Goal: Task Accomplishment & Management: Manage account settings

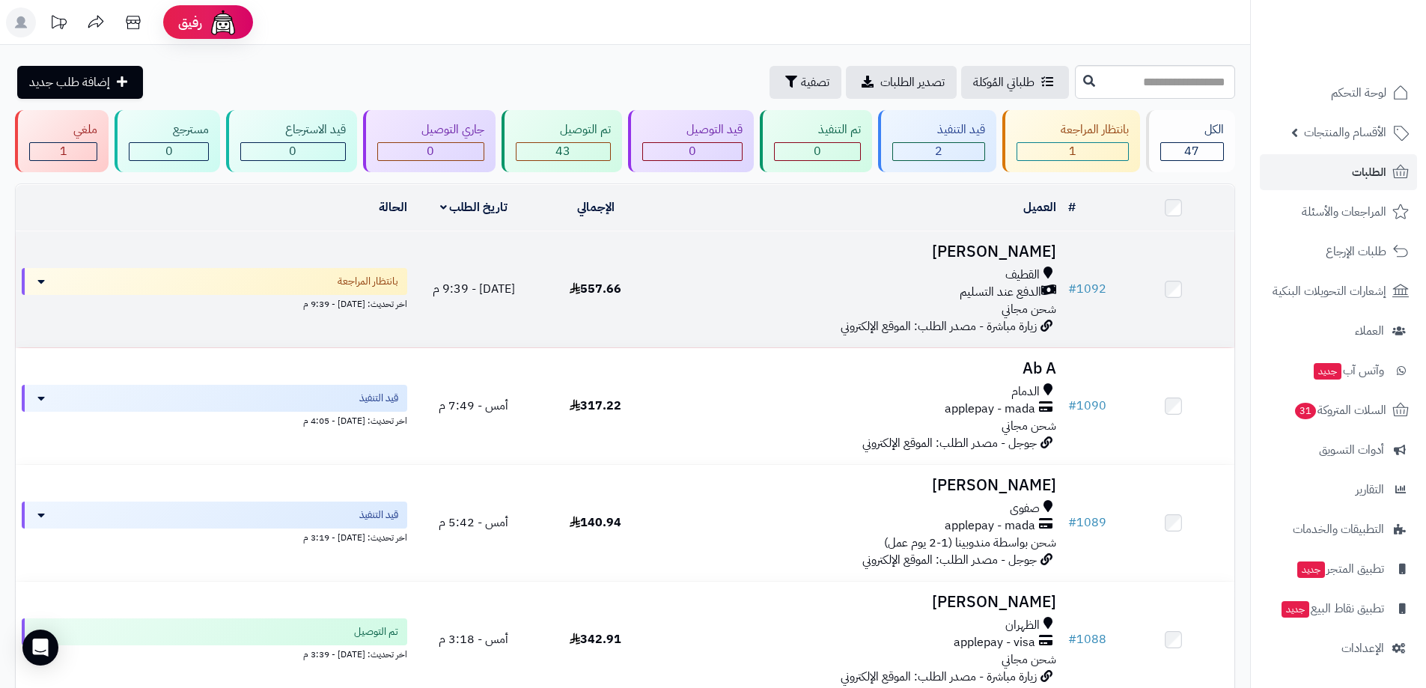
click at [922, 279] on div "القطيف" at bounding box center [859, 274] width 394 height 17
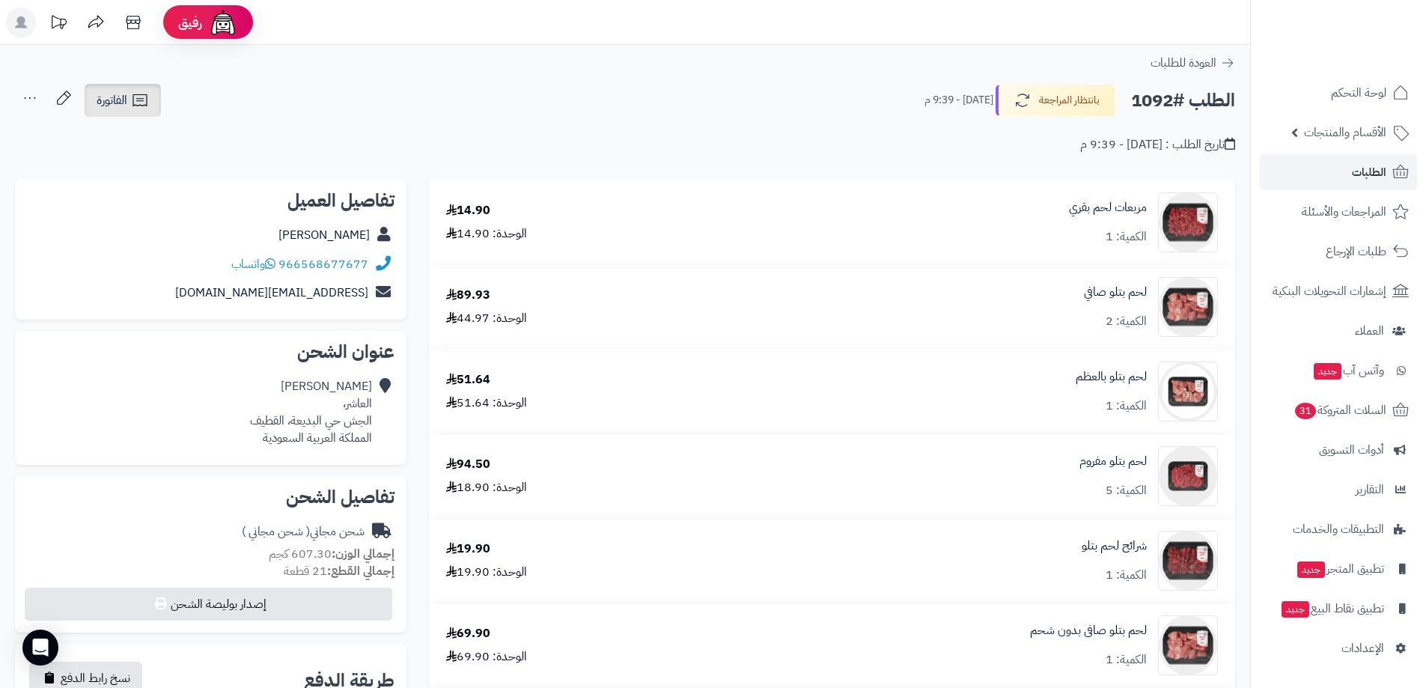
click at [127, 108] on span "الفاتورة" at bounding box center [112, 100] width 31 height 18
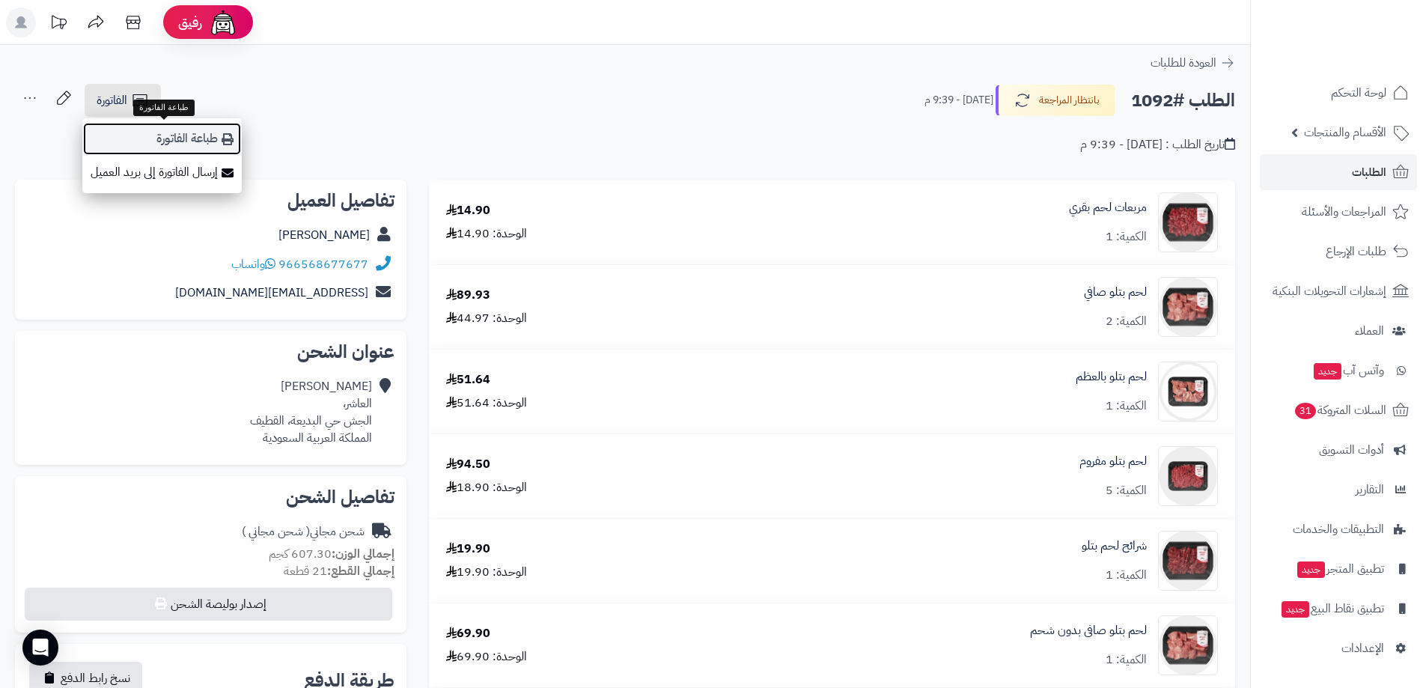
click at [194, 136] on link "طباعة الفاتورة" at bounding box center [161, 139] width 159 height 34
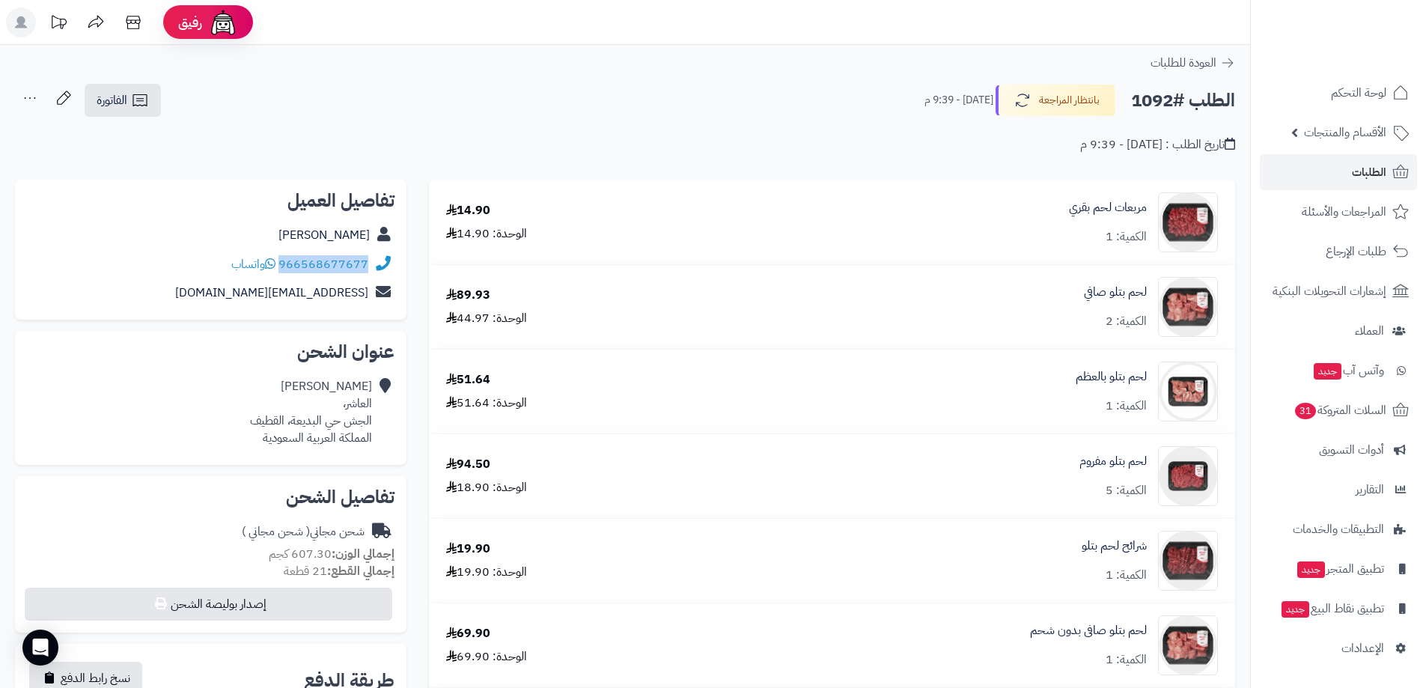
drag, startPoint x: 369, startPoint y: 271, endPoint x: 282, endPoint y: 266, distance: 87.0
click at [282, 266] on div "966568677677 واتساب" at bounding box center [210, 264] width 367 height 29
copy link "966568677677"
click at [135, 97] on icon at bounding box center [140, 100] width 18 height 18
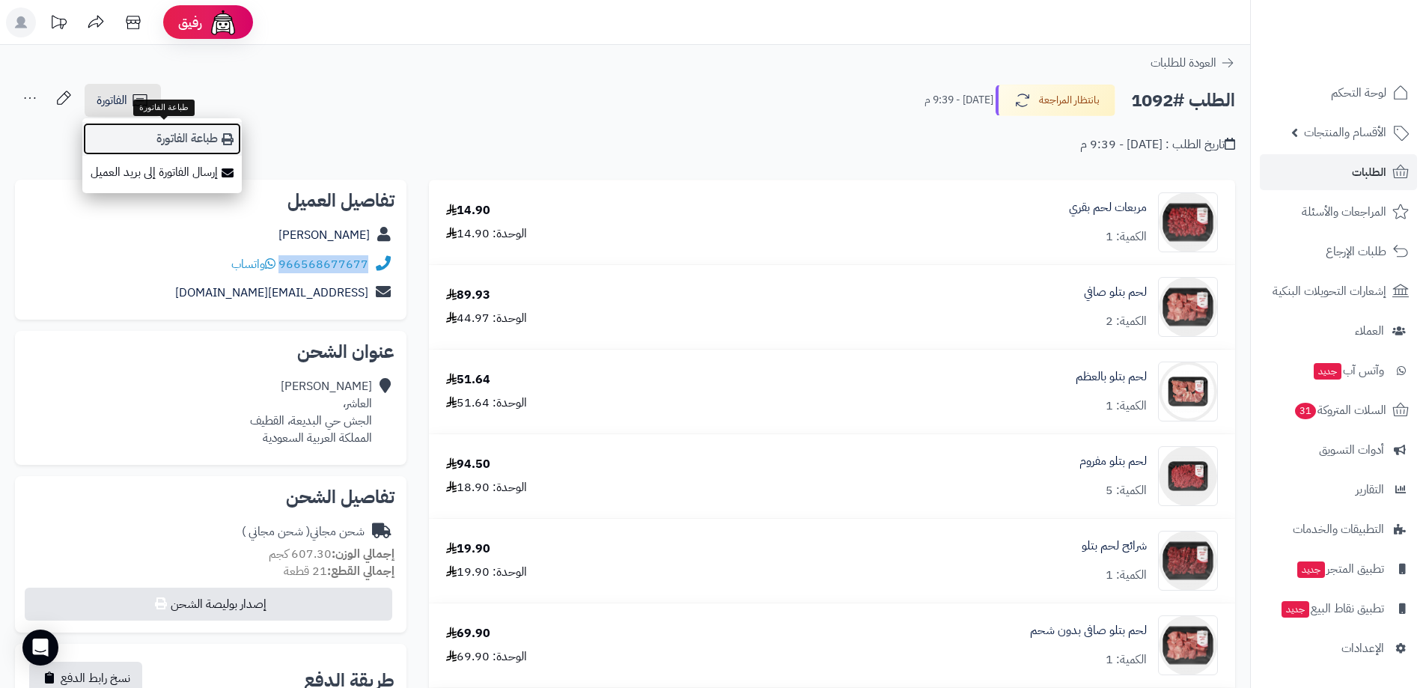
click at [220, 145] on link "طباعة الفاتورة" at bounding box center [161, 139] width 159 height 34
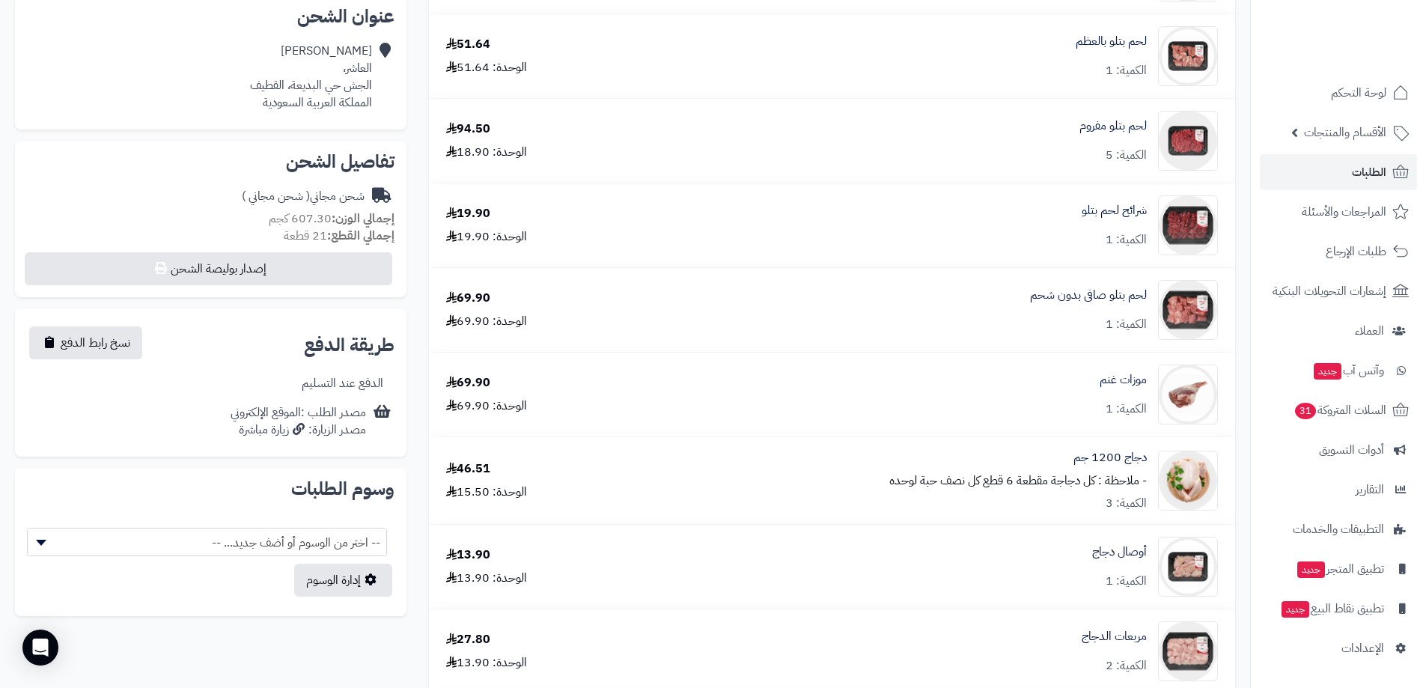
scroll to position [374, 0]
